Goal: Find contact information: Find contact information

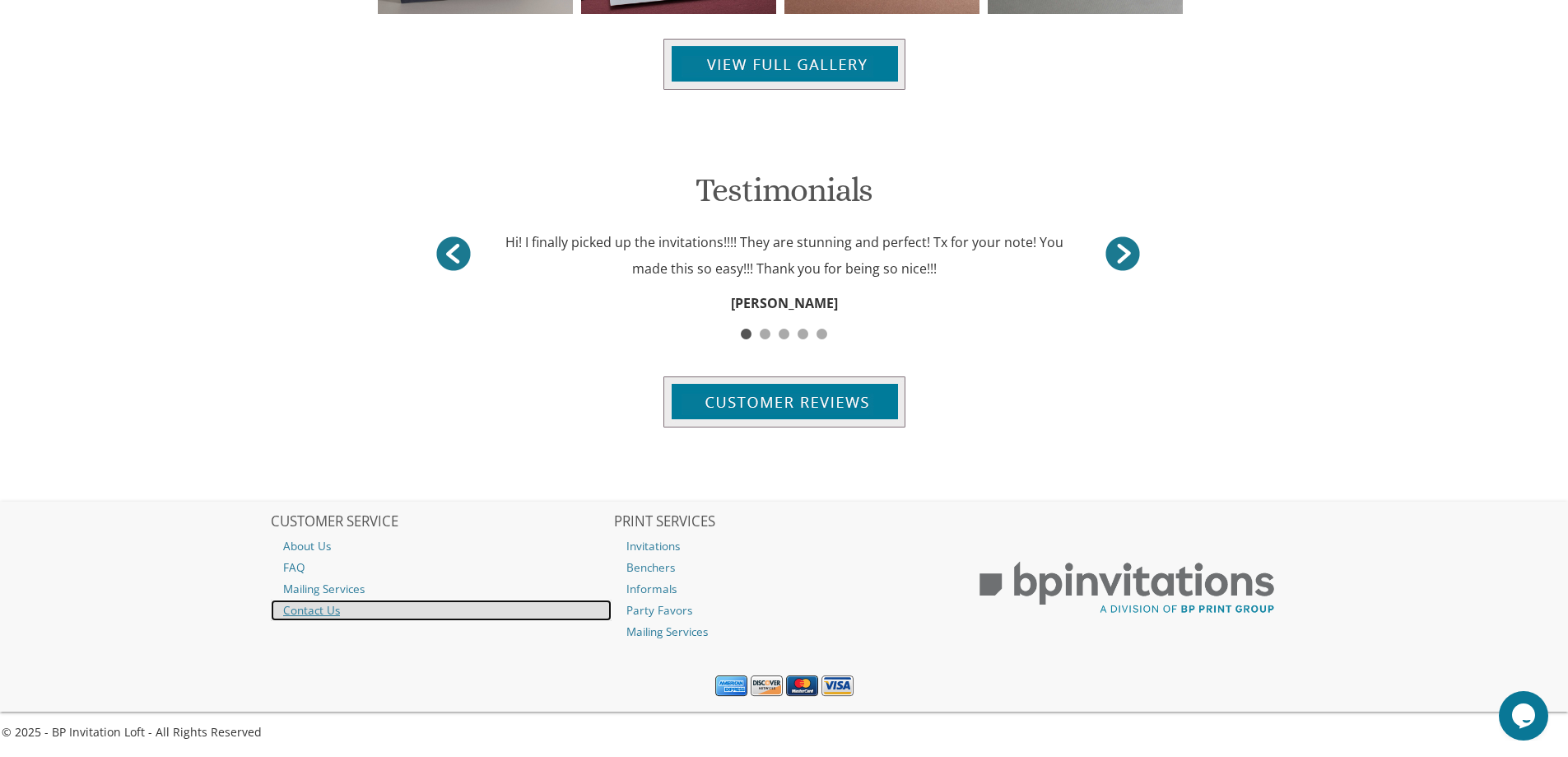
click at [303, 617] on link "Contact Us" at bounding box center [442, 610] width 341 height 22
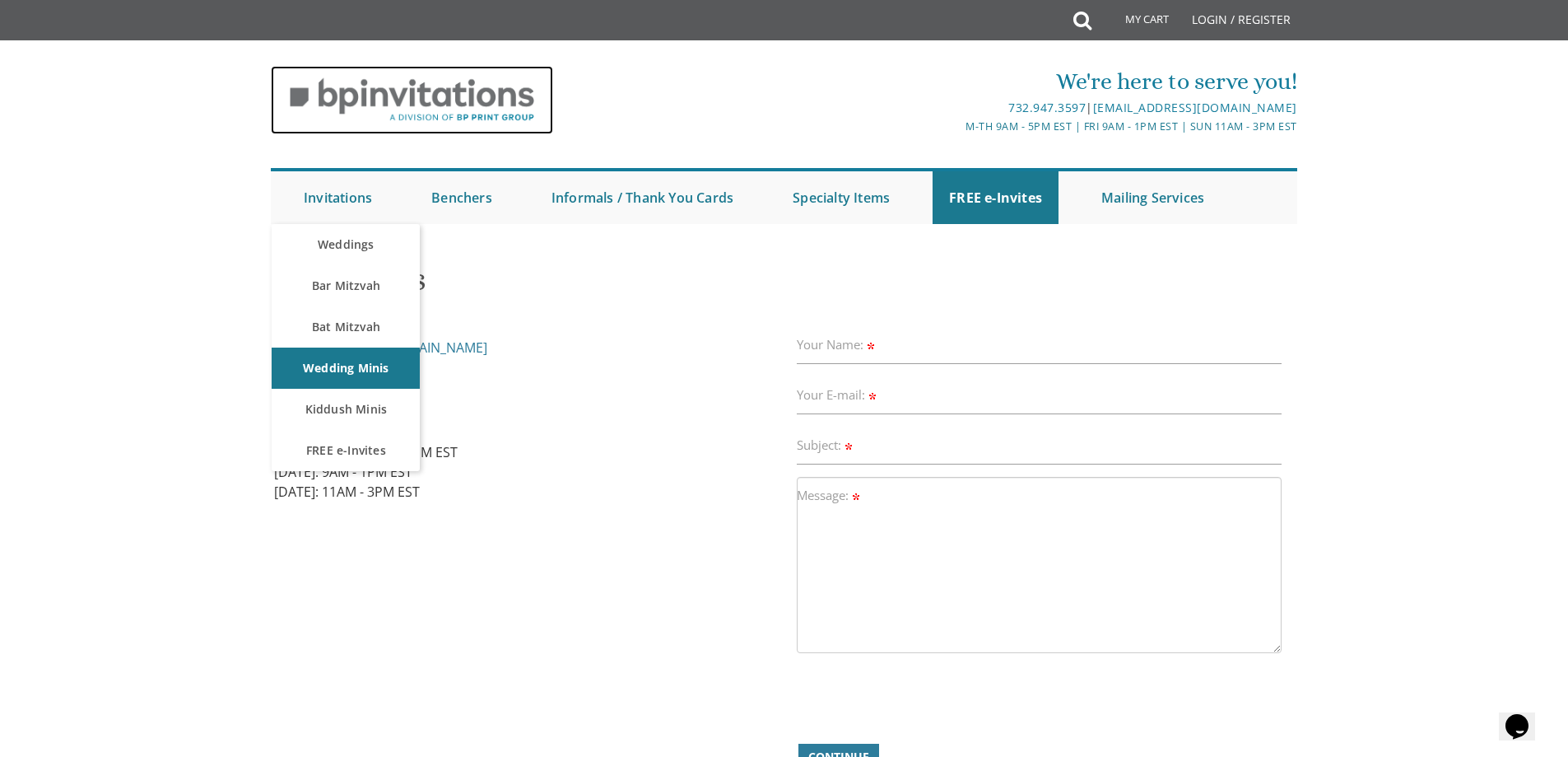
click at [425, 97] on img at bounding box center [412, 100] width 282 height 68
